Goal: Information Seeking & Learning: Learn about a topic

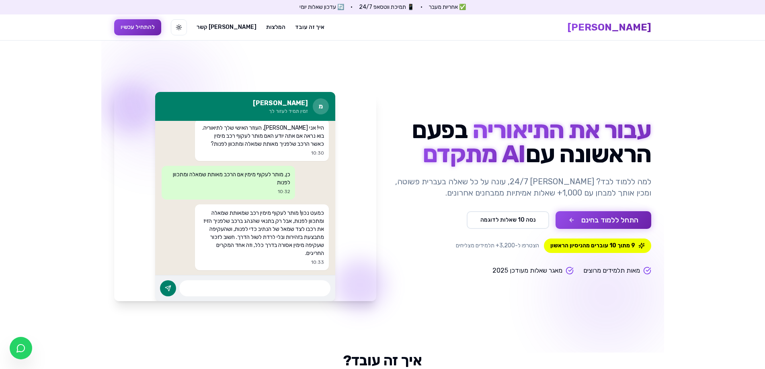
scroll to position [10, 0]
click at [571, 222] on button "התחל ללמוד בחינם" at bounding box center [603, 220] width 96 height 18
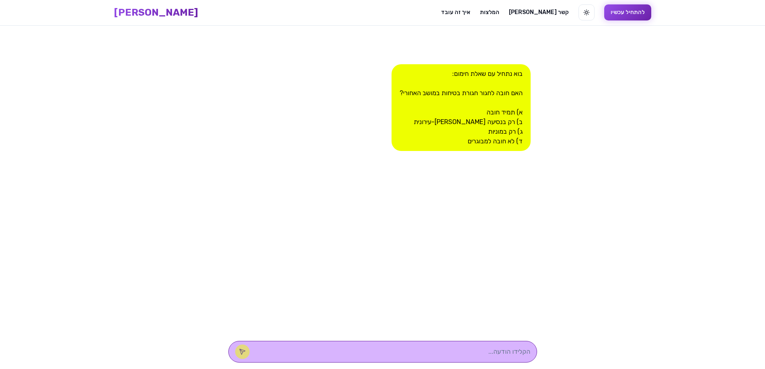
click at [461, 348] on textarea at bounding box center [394, 352] width 272 height 10
type textarea "אשמח אם תשלח [PERSON_NAME] שאלון מבחן רשמי תאוריה דיגיטלי אם נוח לך בקישור תודה…"
click at [250, 351] on button at bounding box center [242, 352] width 14 height 14
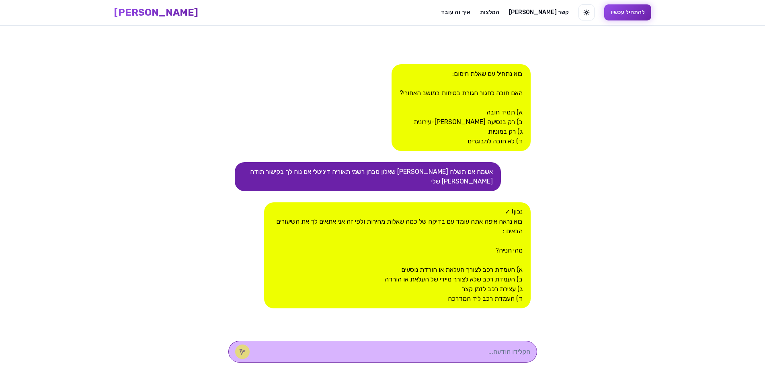
scroll to position [0, 0]
click at [490, 346] on div at bounding box center [382, 352] width 309 height 22
click at [507, 270] on div "נכון! ✓ בוא נראה איפה אתה עומד עם בדיקה של כמה שאלות מהירות ולפי זה אני אתאים ל…" at bounding box center [397, 256] width 266 height 106
click at [488, 358] on div at bounding box center [382, 352] width 309 height 22
click at [484, 350] on textarea at bounding box center [394, 352] width 272 height 10
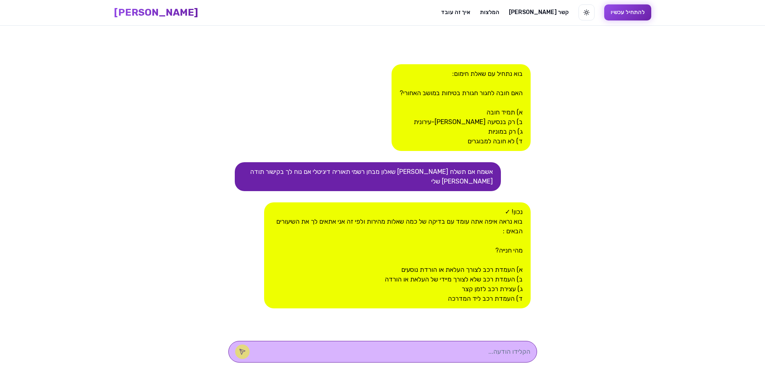
type textarea "ב"
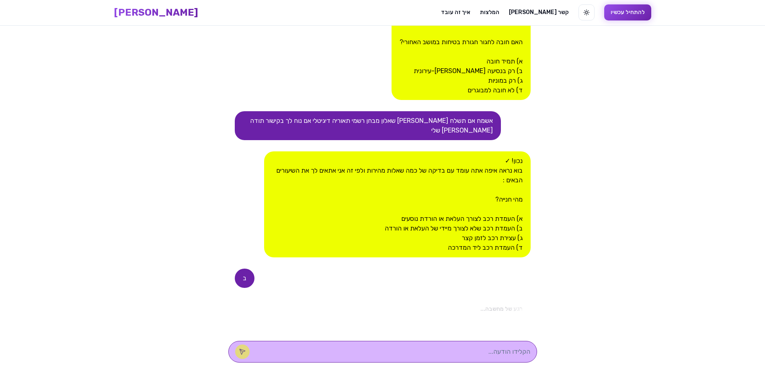
scroll to position [181, 0]
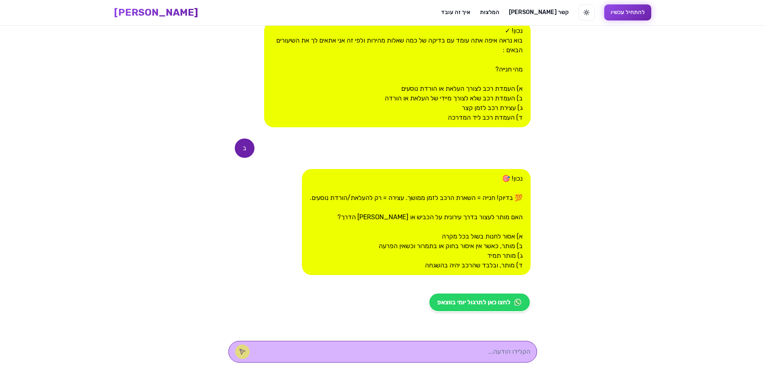
type textarea "ב"
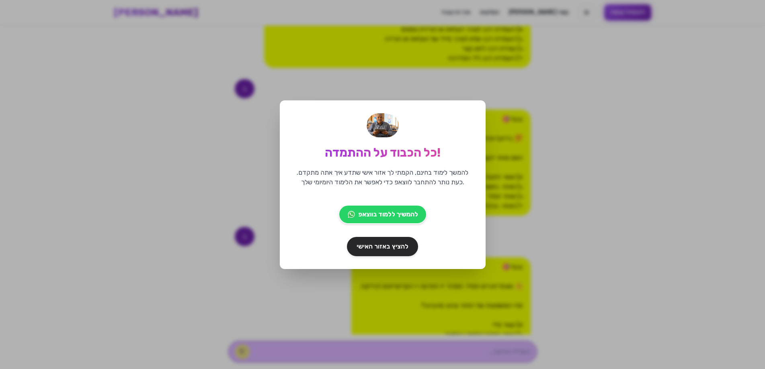
scroll to position [329, 0]
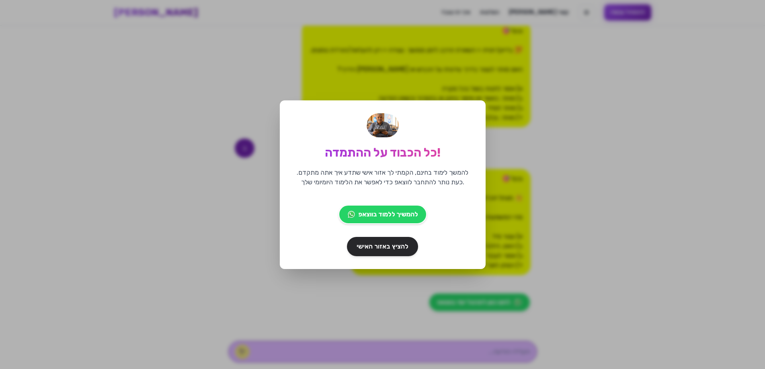
click at [597, 238] on div "כל הכבוד על ההתמדה! להמשך לימוד בחינם, הקמתי לך אזור אישי שתדע איך אתה מתקדם. כ…" at bounding box center [382, 184] width 765 height 369
click at [385, 217] on span "להמשיך ללמוד בווצאפ" at bounding box center [388, 215] width 58 height 10
click at [384, 250] on span "להציץ באזור האישי" at bounding box center [382, 247] width 54 height 10
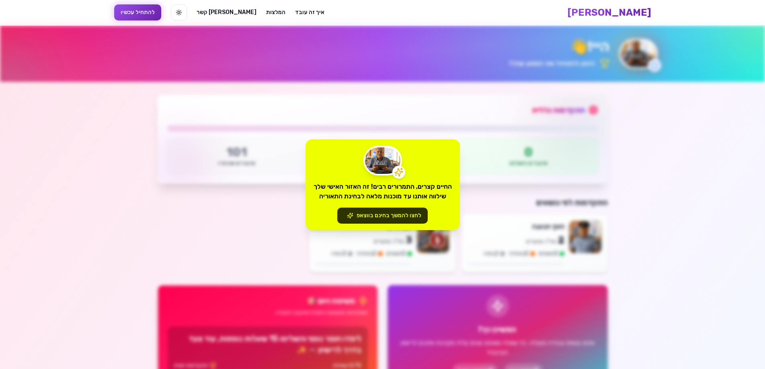
click at [396, 218] on button "לחצו להמשך בחינם בווצאפ" at bounding box center [382, 216] width 90 height 16
click at [531, 115] on div "החיים קצרים, התמרורים רבים! זה האזור האישי שלך שילווה אותנו עד מוכנות מלאה לבחי…" at bounding box center [382, 184] width 765 height 369
click at [141, 12] on div "החיים קצרים, התמרורים רבים! זה האזור האישי שלך שילווה אותנו עד מוכנות מלאה לבחי…" at bounding box center [382, 184] width 765 height 369
